Goal: Task Accomplishment & Management: Use online tool/utility

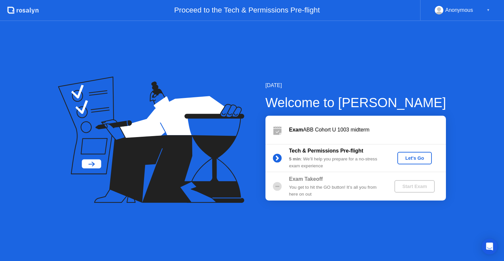
click at [405, 158] on div "Let's Go" at bounding box center [414, 157] width 29 height 5
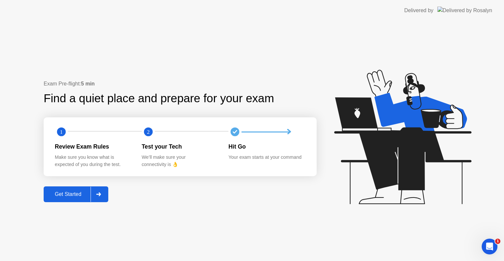
click at [65, 197] on div "Get Started" at bounding box center [68, 194] width 45 height 6
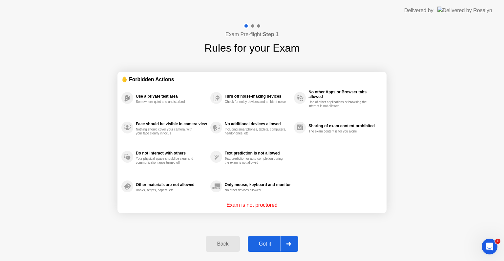
click at [256, 246] on div "Got it" at bounding box center [265, 244] width 31 height 6
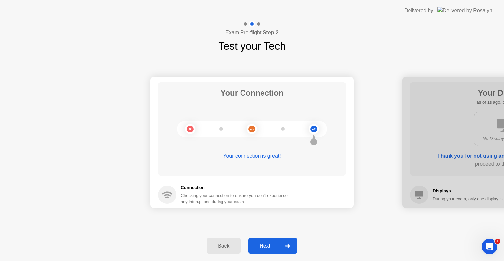
click at [256, 246] on div "Next" at bounding box center [264, 245] width 29 height 6
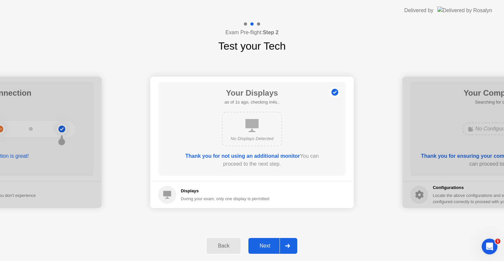
click at [256, 246] on div "Next" at bounding box center [264, 245] width 29 height 6
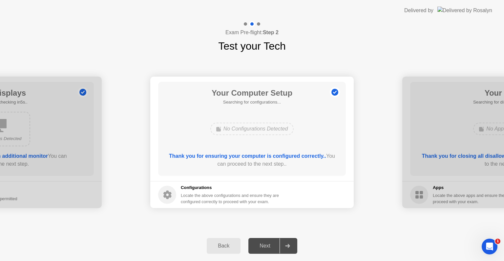
click at [256, 246] on div "Next" at bounding box center [264, 245] width 29 height 6
click at [282, 248] on div at bounding box center [288, 245] width 16 height 15
click at [265, 242] on div "Next" at bounding box center [264, 245] width 29 height 6
click at [268, 242] on div "Next" at bounding box center [264, 245] width 29 height 6
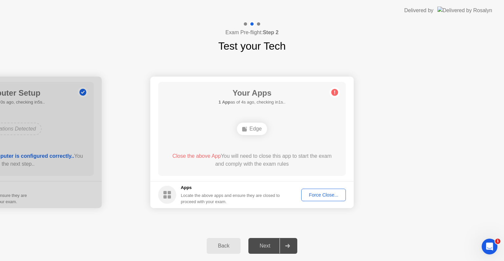
click at [319, 195] on div "Force Close..." at bounding box center [324, 194] width 40 height 5
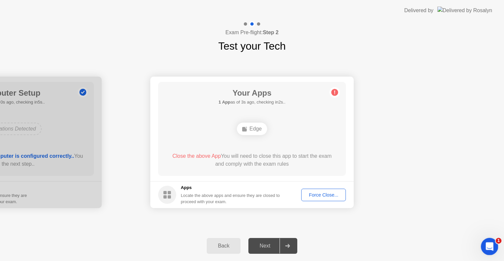
click at [487, 242] on icon "Open Intercom Messenger" at bounding box center [488, 245] width 11 height 11
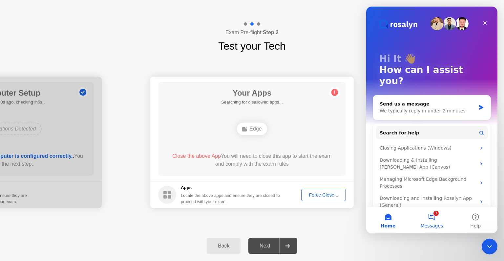
click at [435, 215] on button "1 Messages" at bounding box center [432, 220] width 44 height 26
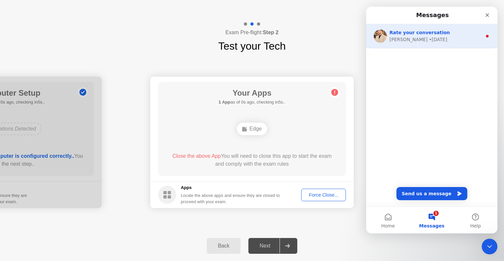
click at [447, 38] on div "[PERSON_NAME] • [DATE]" at bounding box center [435, 39] width 93 height 7
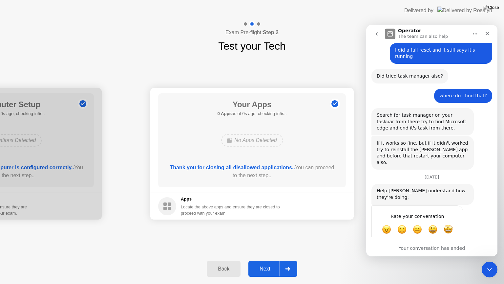
scroll to position [475, 0]
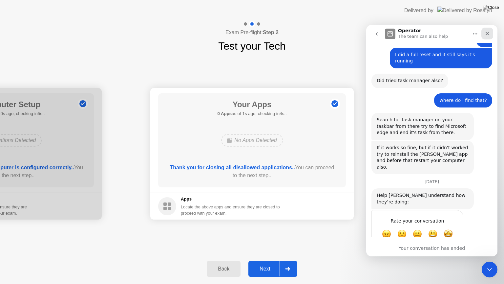
click at [486, 34] on icon "Close" at bounding box center [487, 33] width 5 height 5
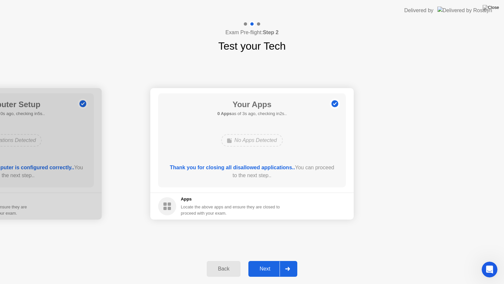
click at [266, 260] on button "Next" at bounding box center [272, 269] width 49 height 16
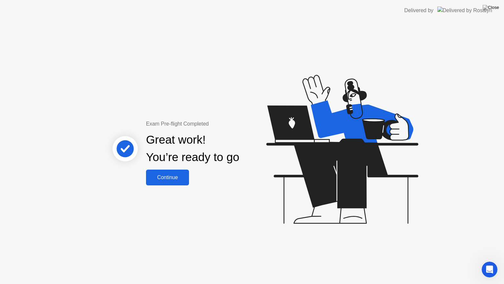
click at [173, 177] on div "Continue" at bounding box center [167, 177] width 39 height 6
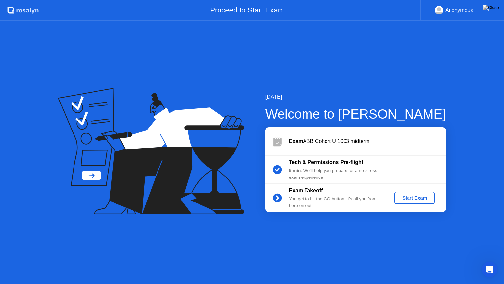
click at [405, 196] on div "Start Exam" at bounding box center [414, 197] width 35 height 5
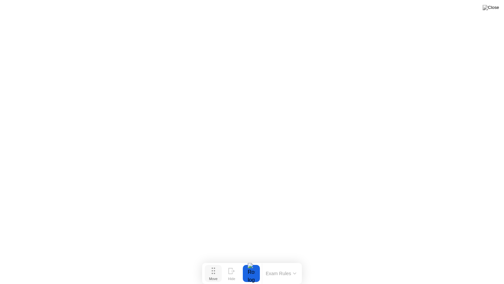
click at [214, 260] on icon at bounding box center [214, 270] width 4 height 7
click at [214, 260] on div "Move" at bounding box center [213, 278] width 9 height 4
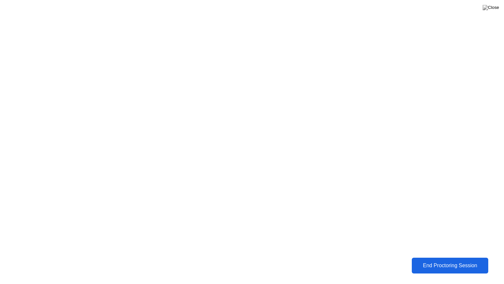
click at [435, 260] on div "End Proctoring Session" at bounding box center [450, 265] width 74 height 6
